Goal: Participate in discussion

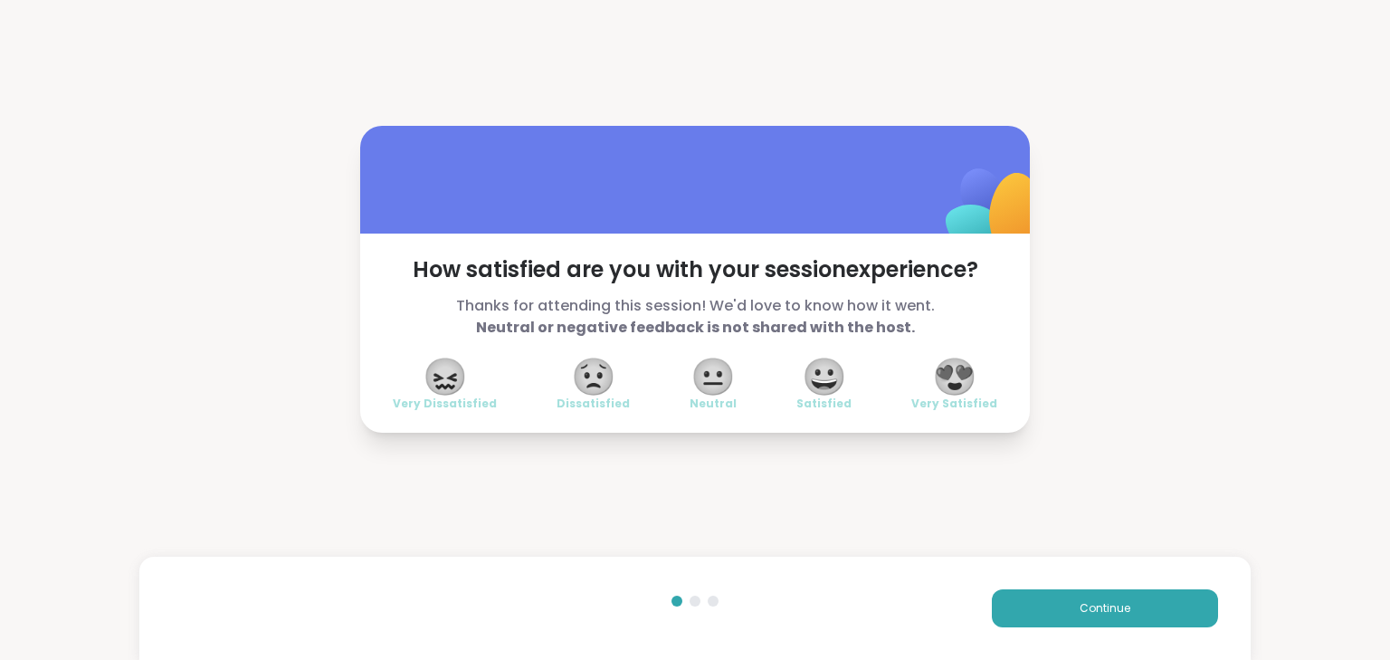
click at [952, 385] on span "😍" at bounding box center [954, 376] width 45 height 33
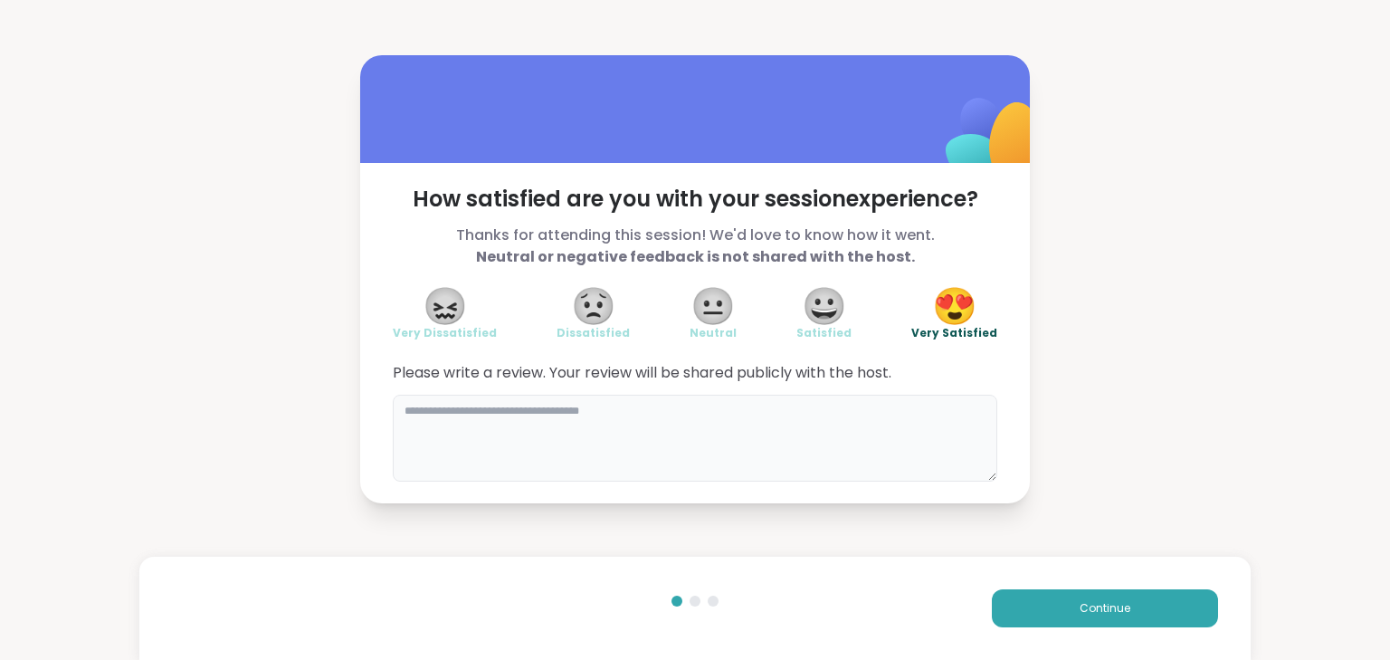
click at [551, 461] on textarea at bounding box center [695, 437] width 604 height 87
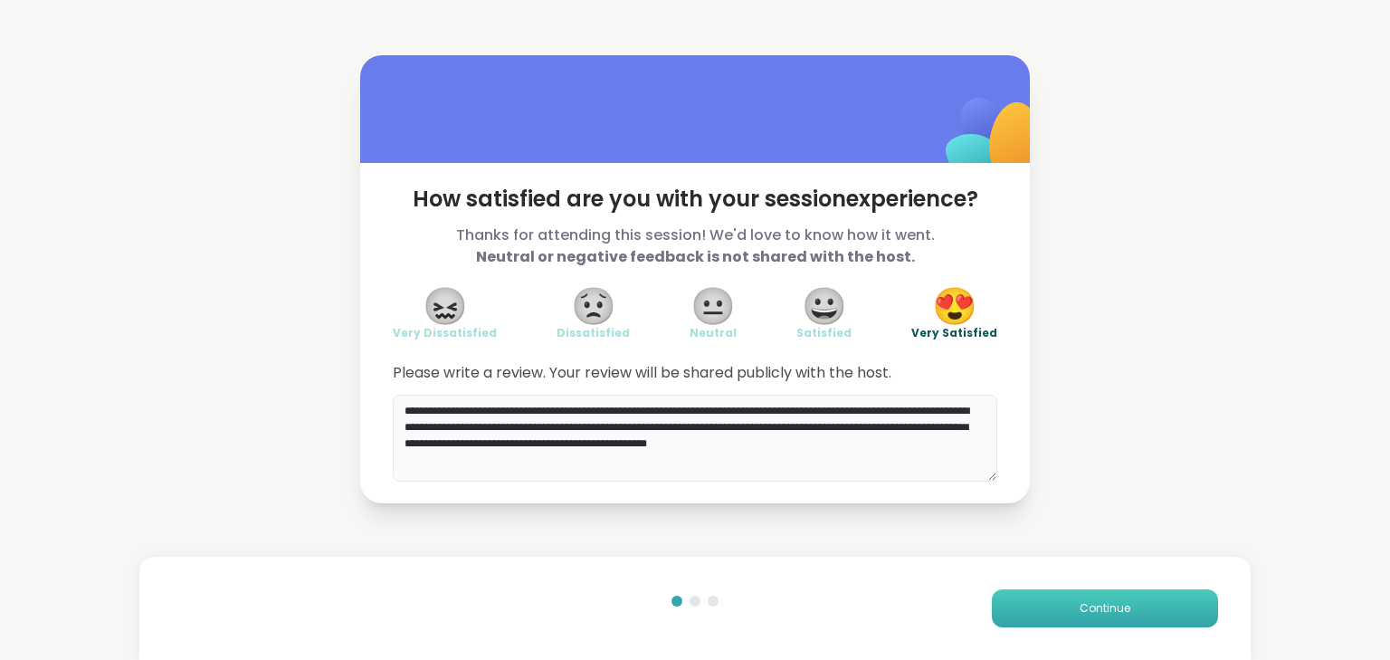
type textarea "**********"
click at [1085, 611] on span "Continue" at bounding box center [1104, 608] width 51 height 16
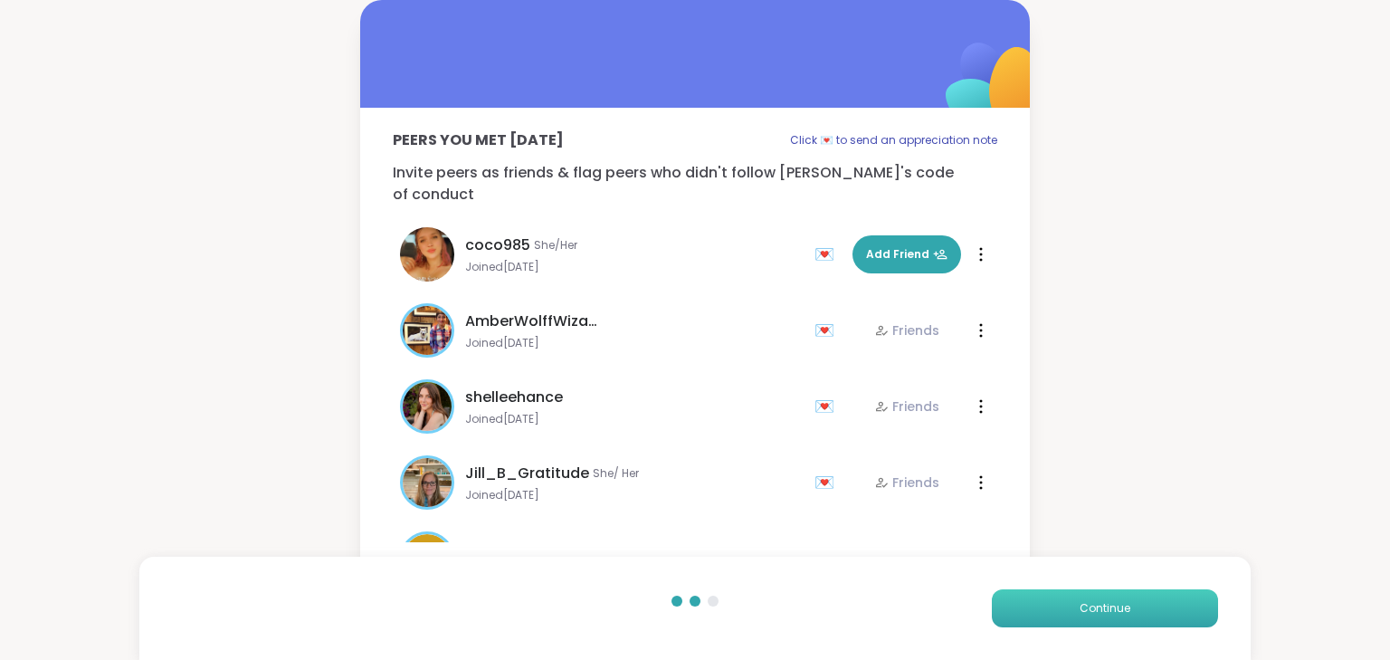
click at [1079, 604] on span "Continue" at bounding box center [1104, 608] width 51 height 16
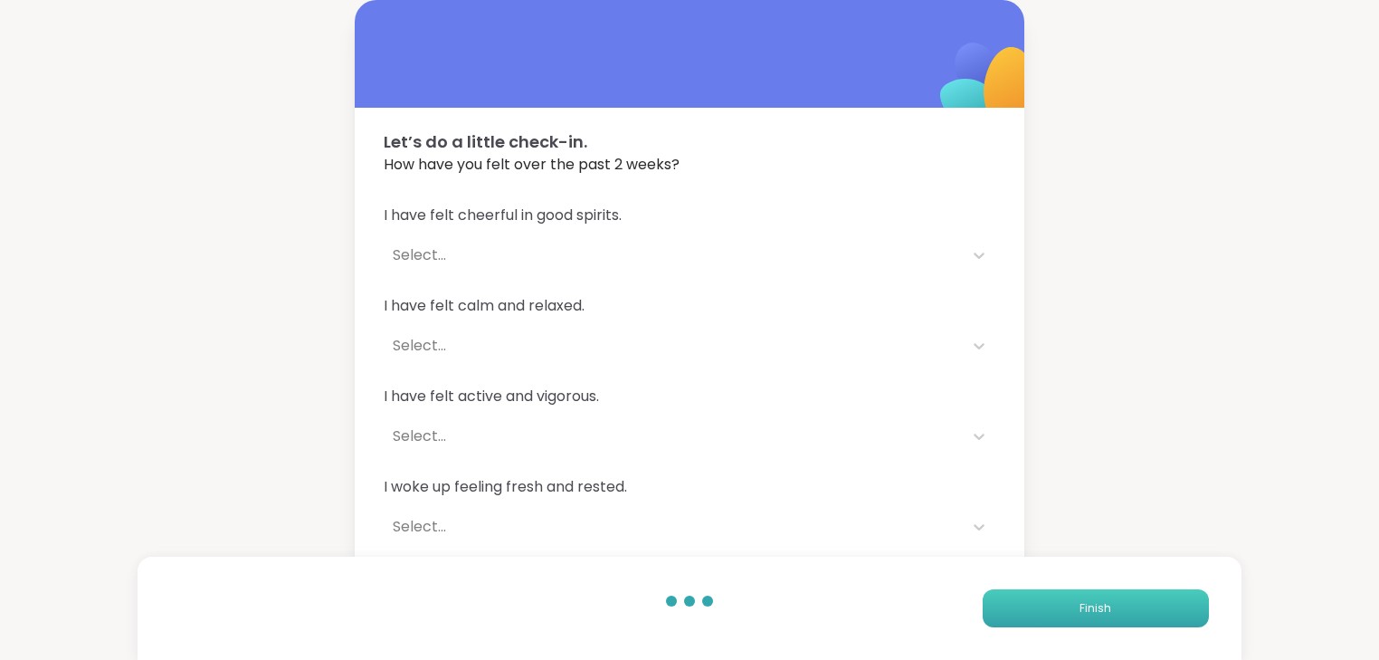
click at [1078, 604] on button "Finish" at bounding box center [1096, 608] width 226 height 38
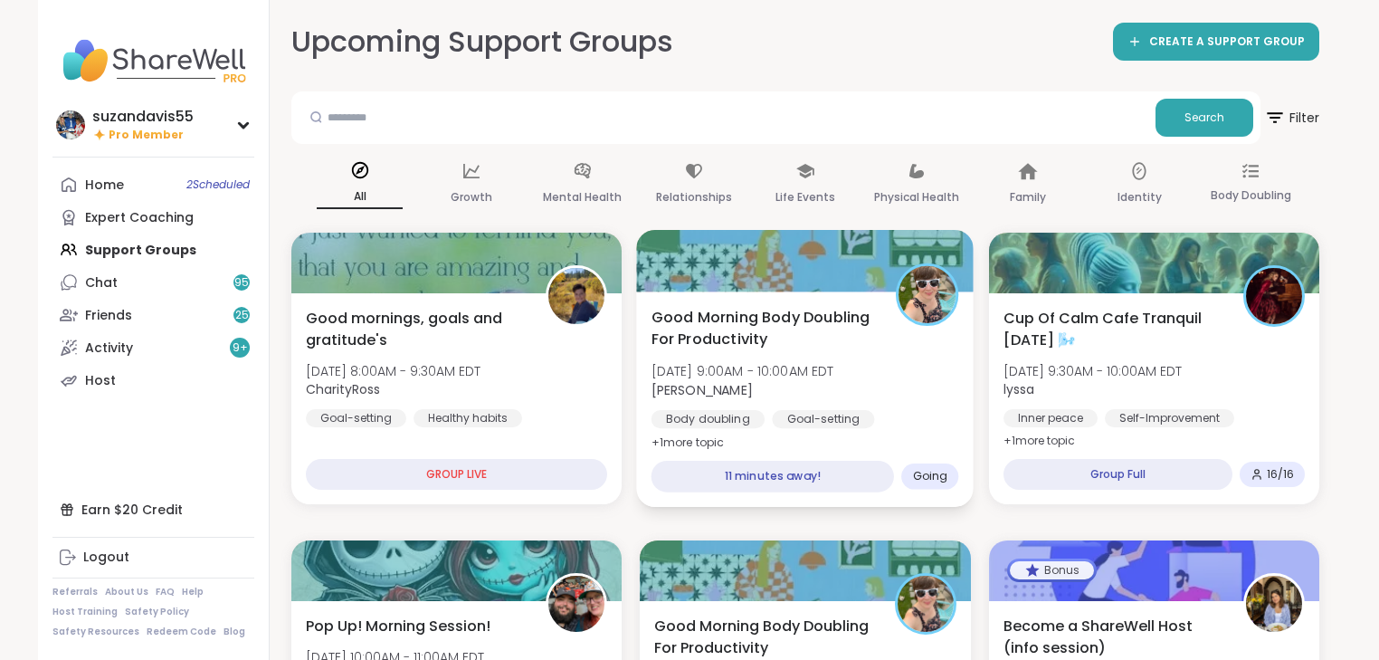
click at [834, 375] on span "[DATE] 9:00AM - 10:00AM EDT" at bounding box center [742, 371] width 183 height 18
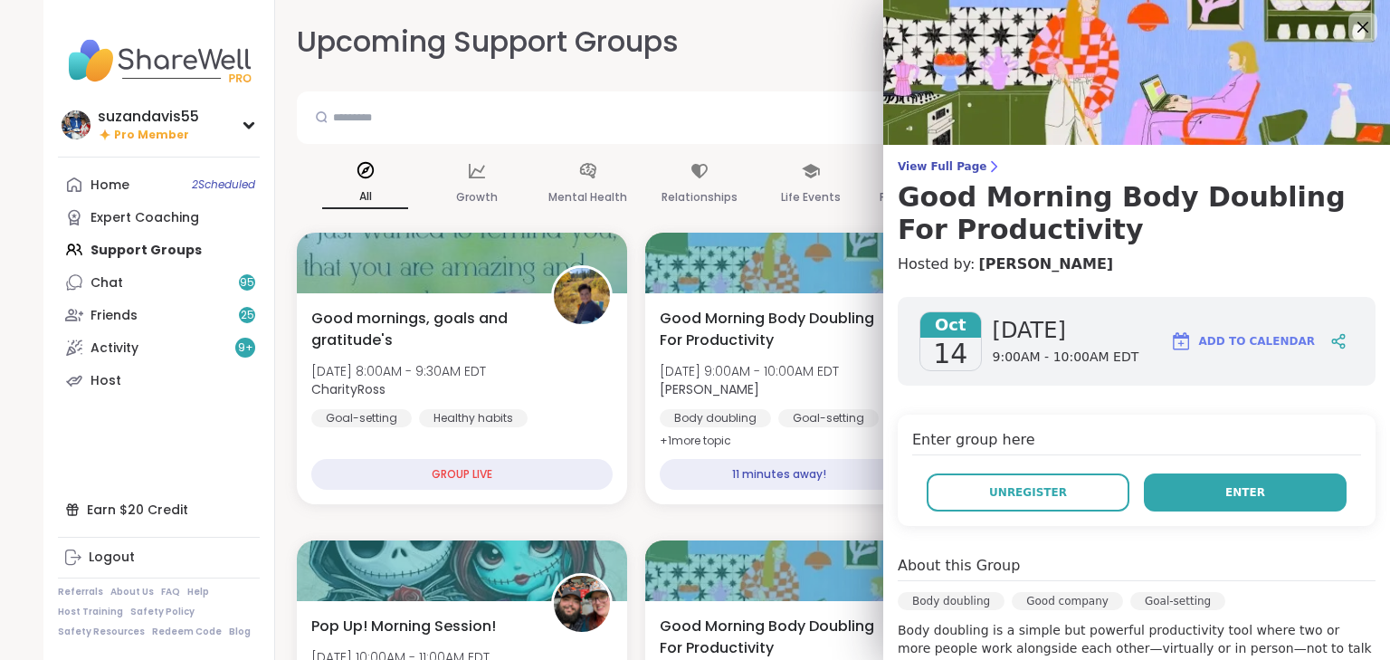
click at [1203, 490] on button "Enter" at bounding box center [1245, 492] width 203 height 38
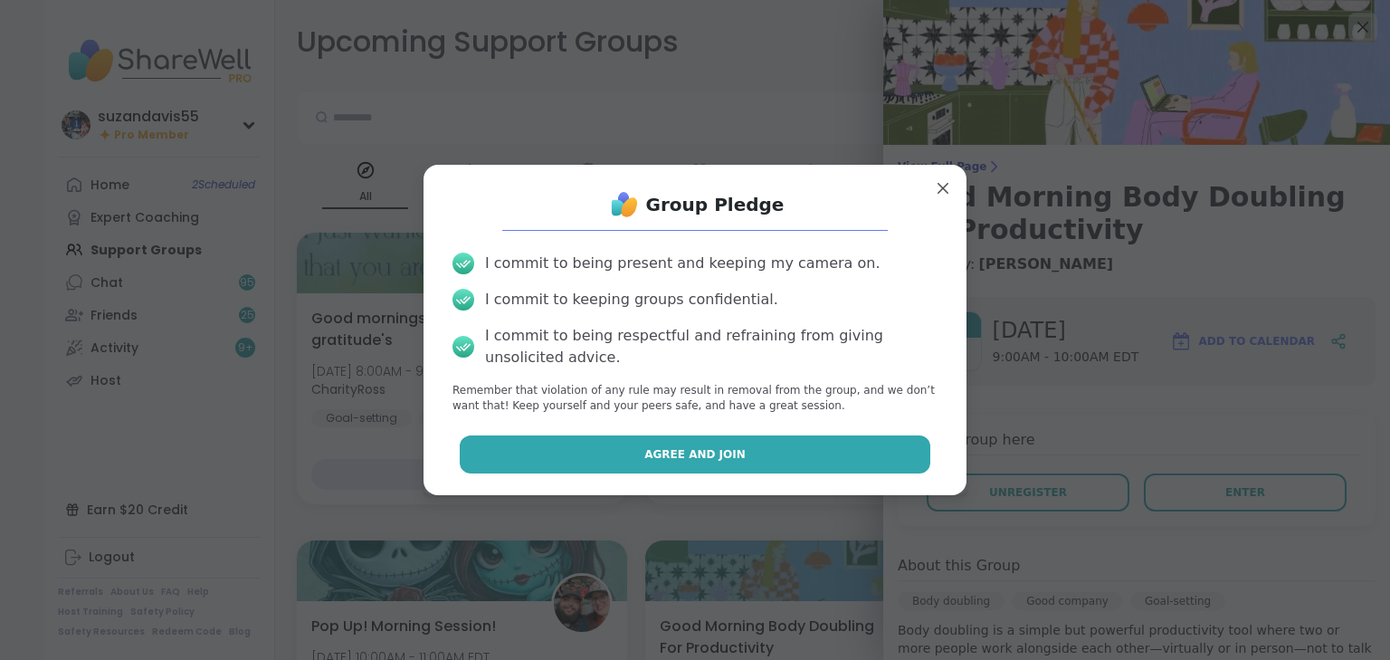
click at [765, 458] on button "Agree and Join" at bounding box center [695, 454] width 471 height 38
